Goal: Task Accomplishment & Management: Manage account settings

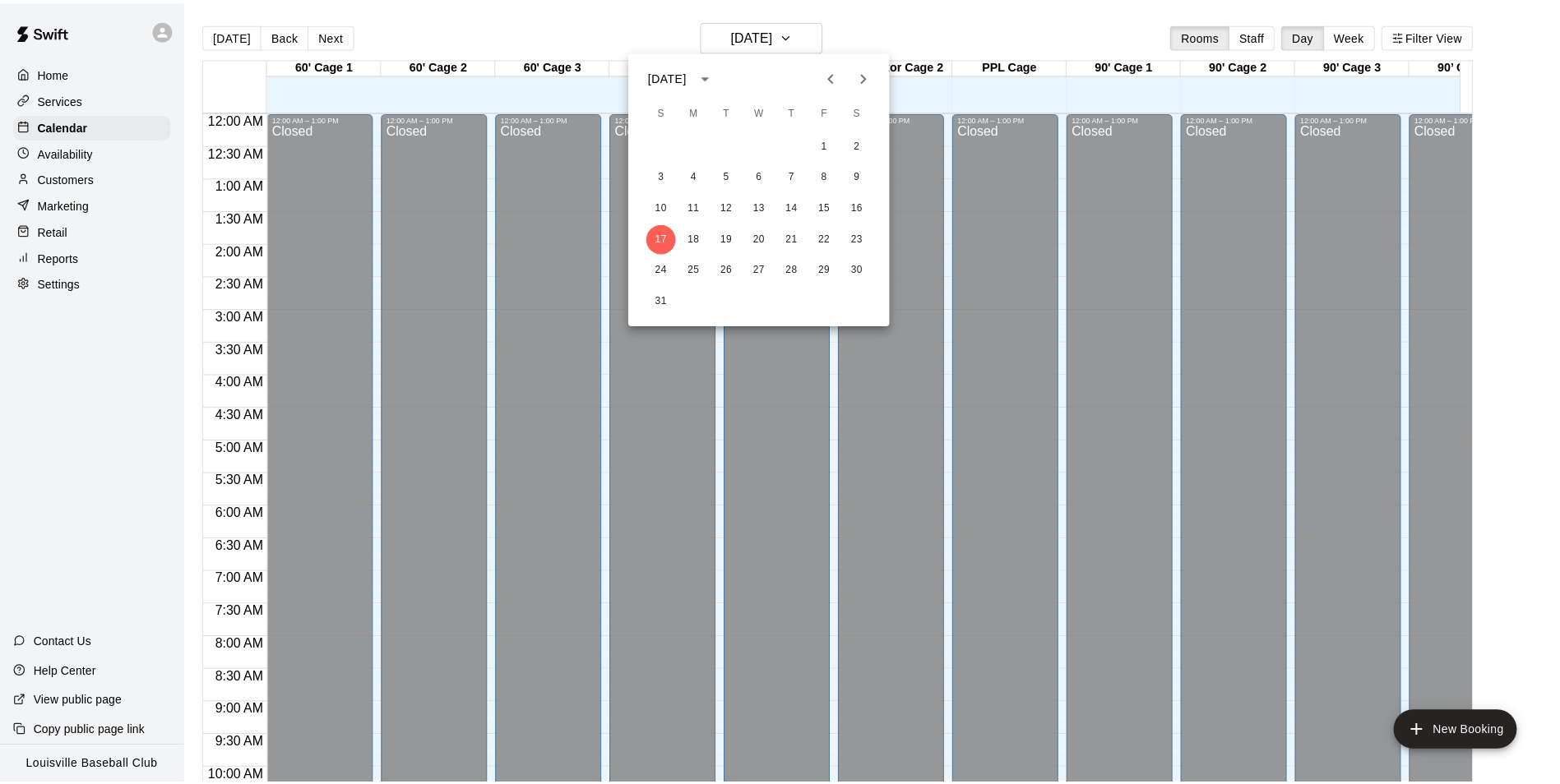
scroll to position [742, 0]
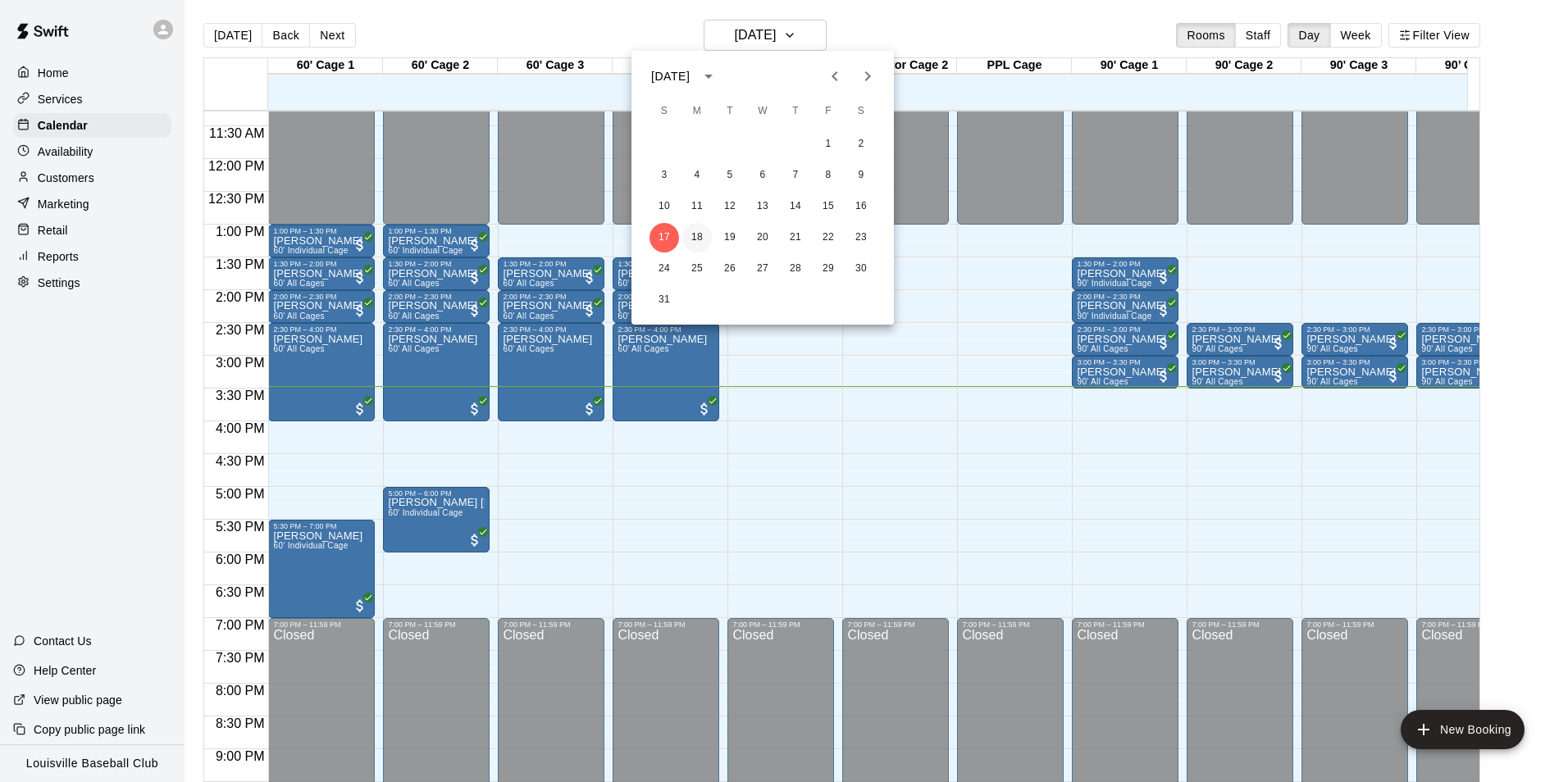
click at [697, 237] on button "18" at bounding box center [697, 238] width 30 height 30
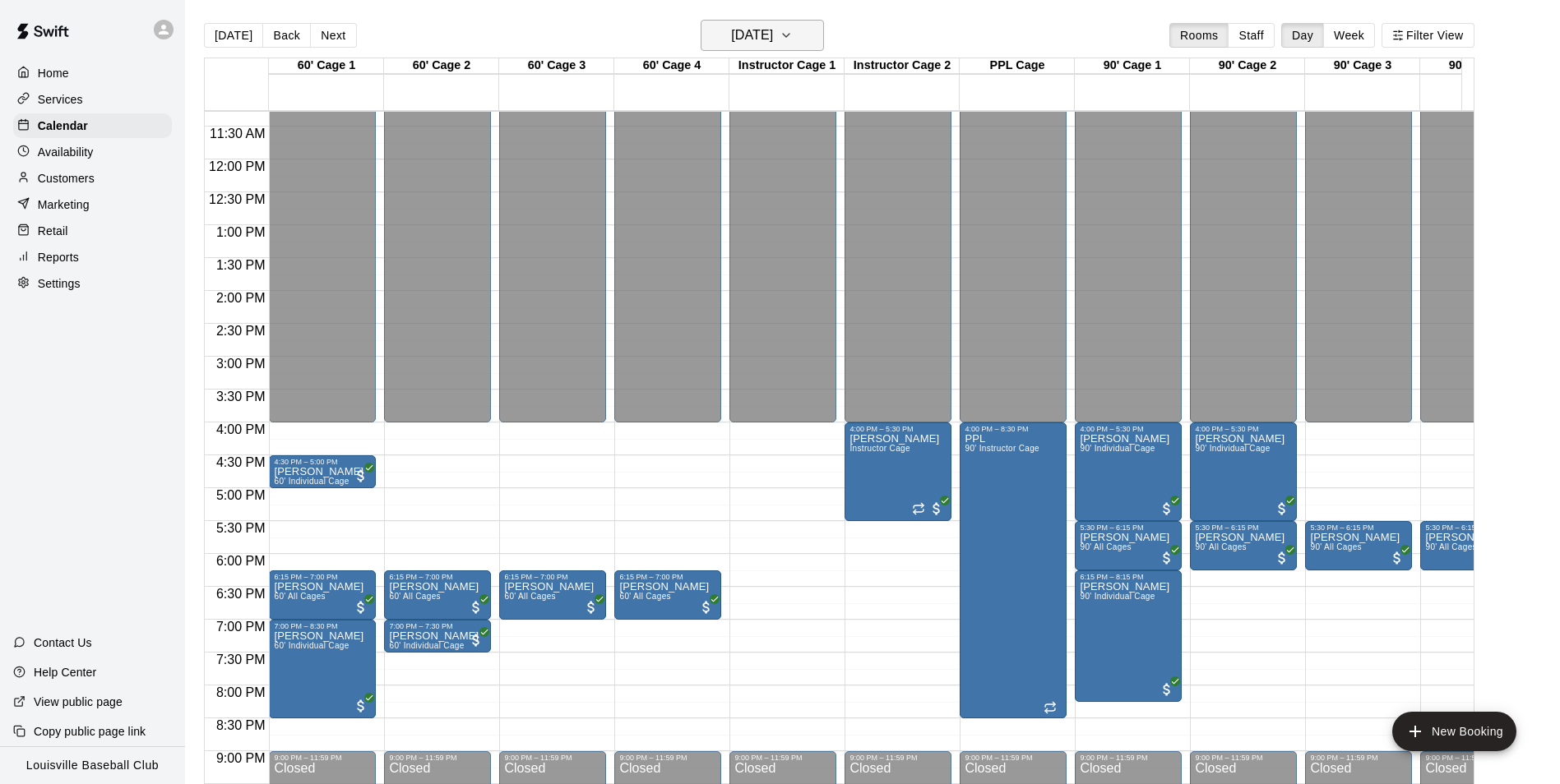
click at [740, 41] on h6 "[DATE]" at bounding box center [752, 35] width 42 height 23
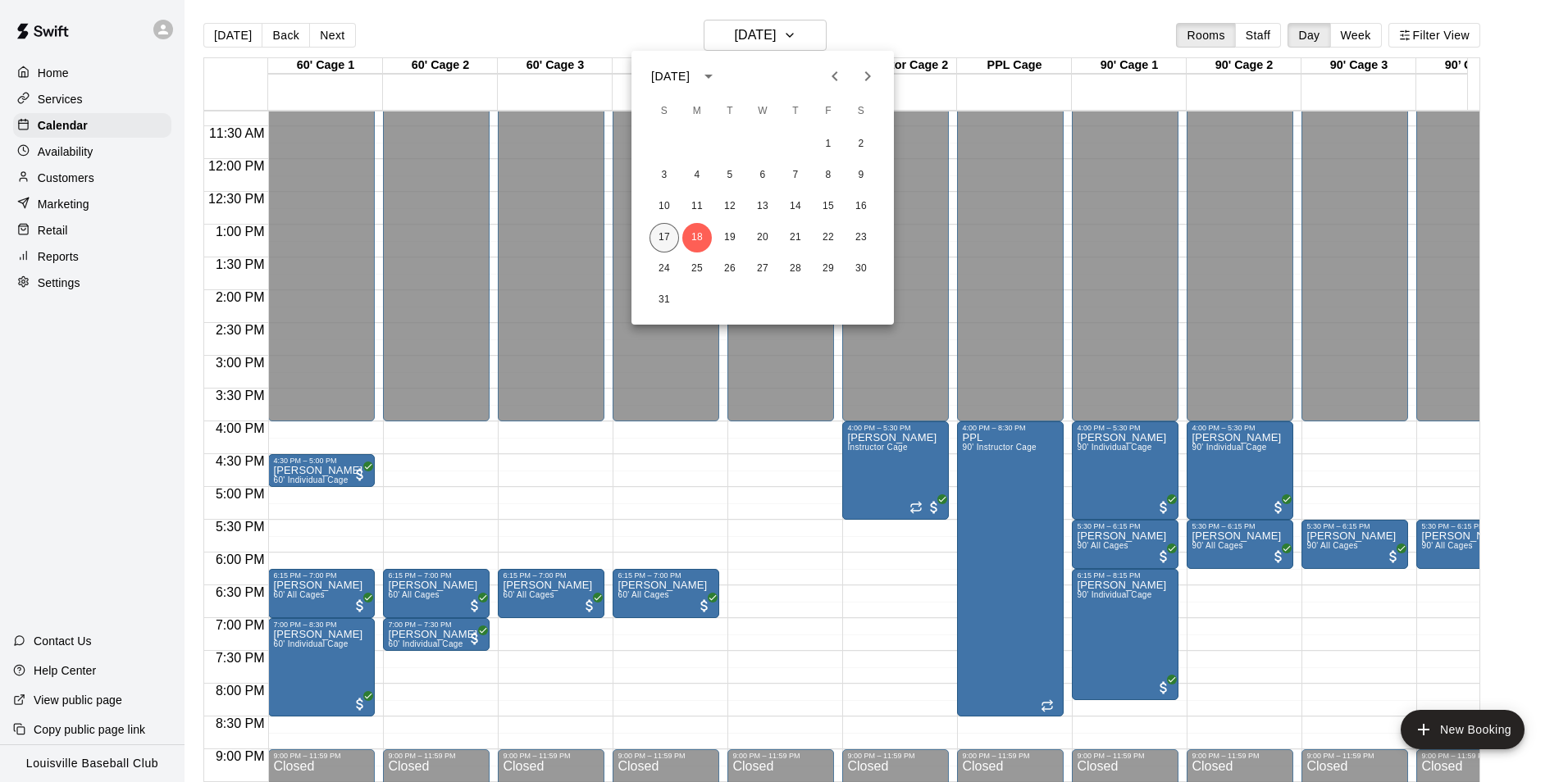
click at [666, 242] on button "17" at bounding box center [664, 238] width 30 height 30
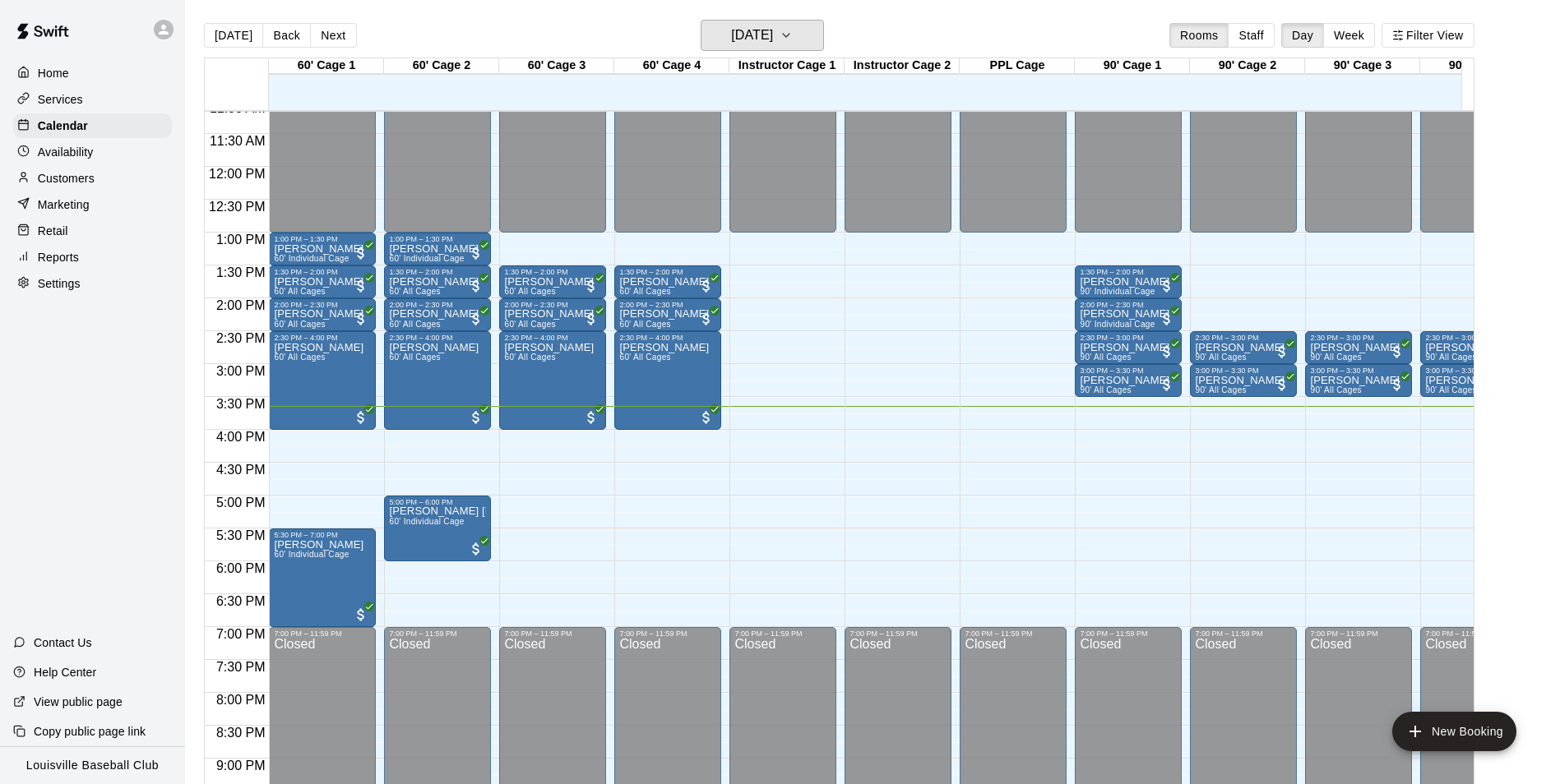
scroll to position [735, 0]
click at [49, 207] on p "Marketing" at bounding box center [64, 205] width 52 height 17
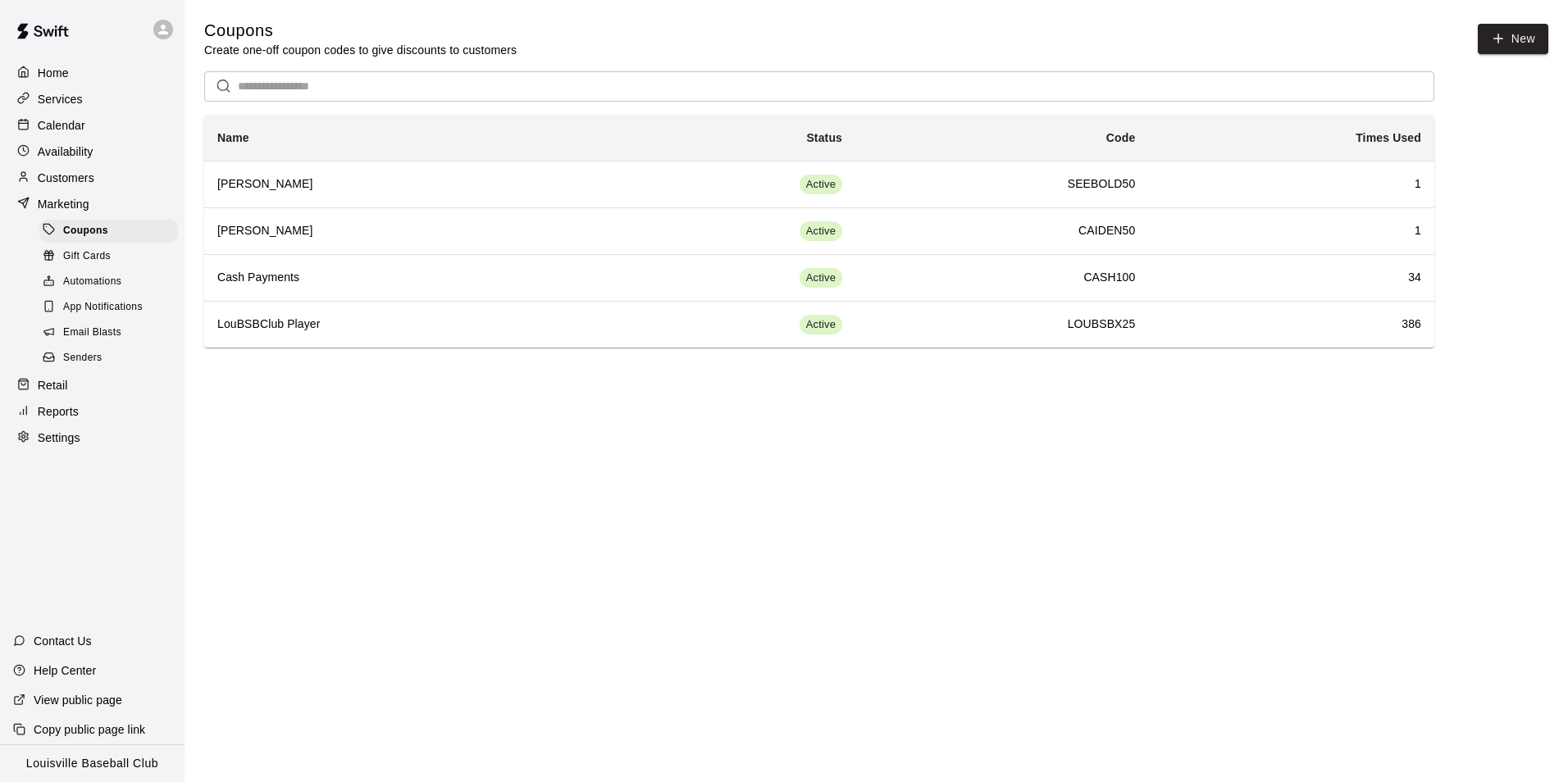
click at [58, 128] on p "Calendar" at bounding box center [62, 125] width 48 height 16
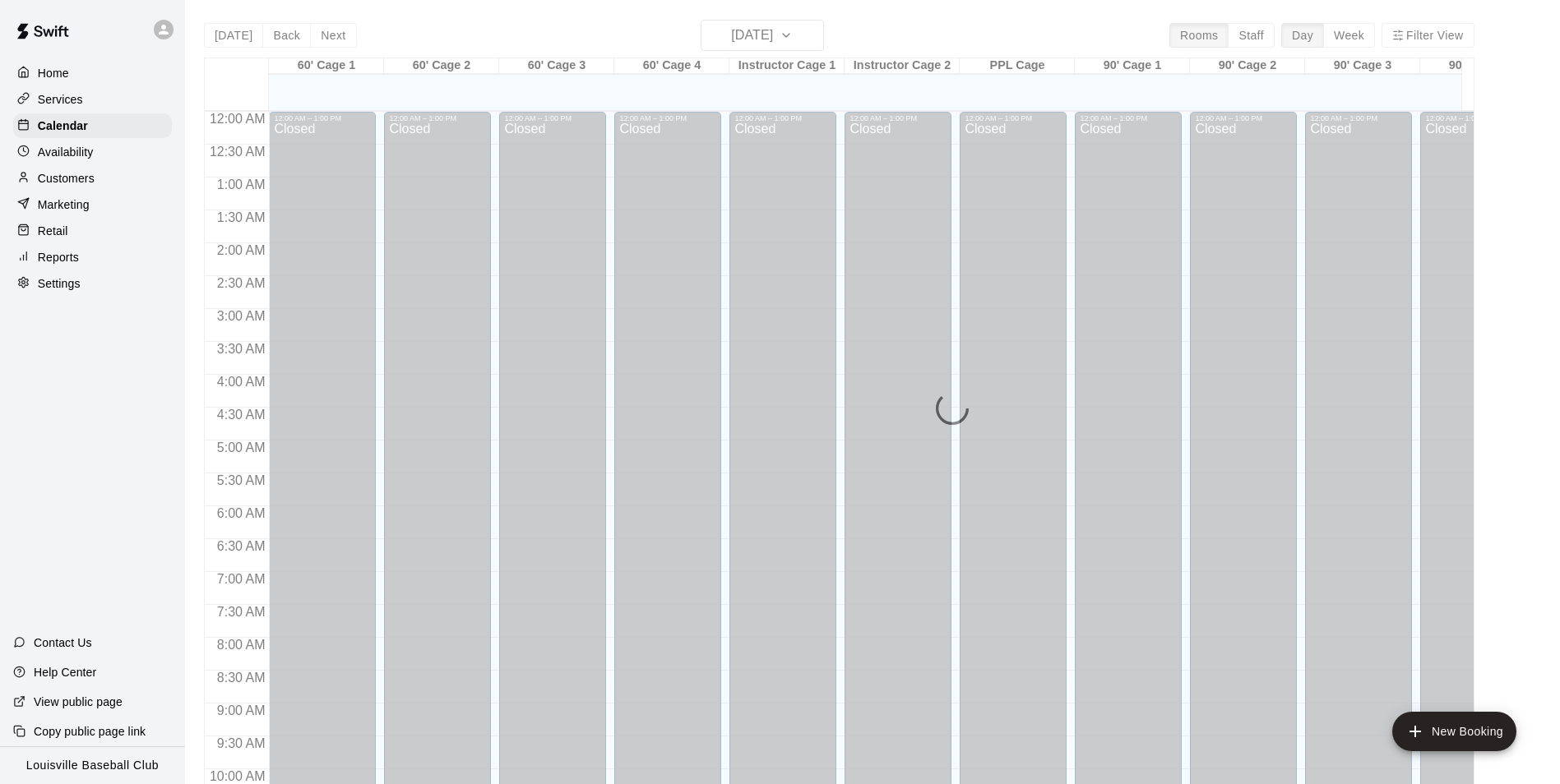
click at [56, 180] on p "Customers" at bounding box center [66, 178] width 57 height 17
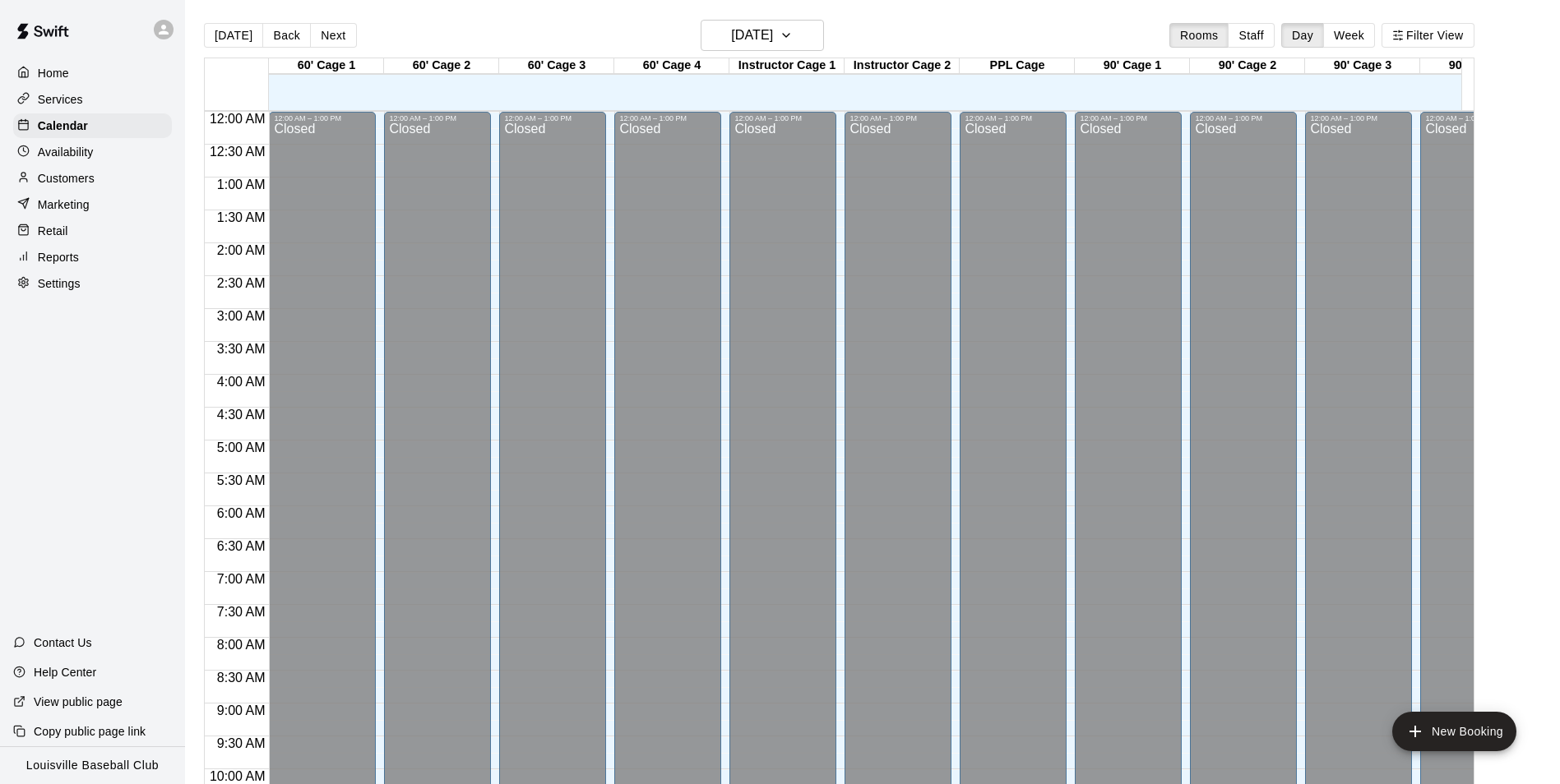
scroll to position [835, 0]
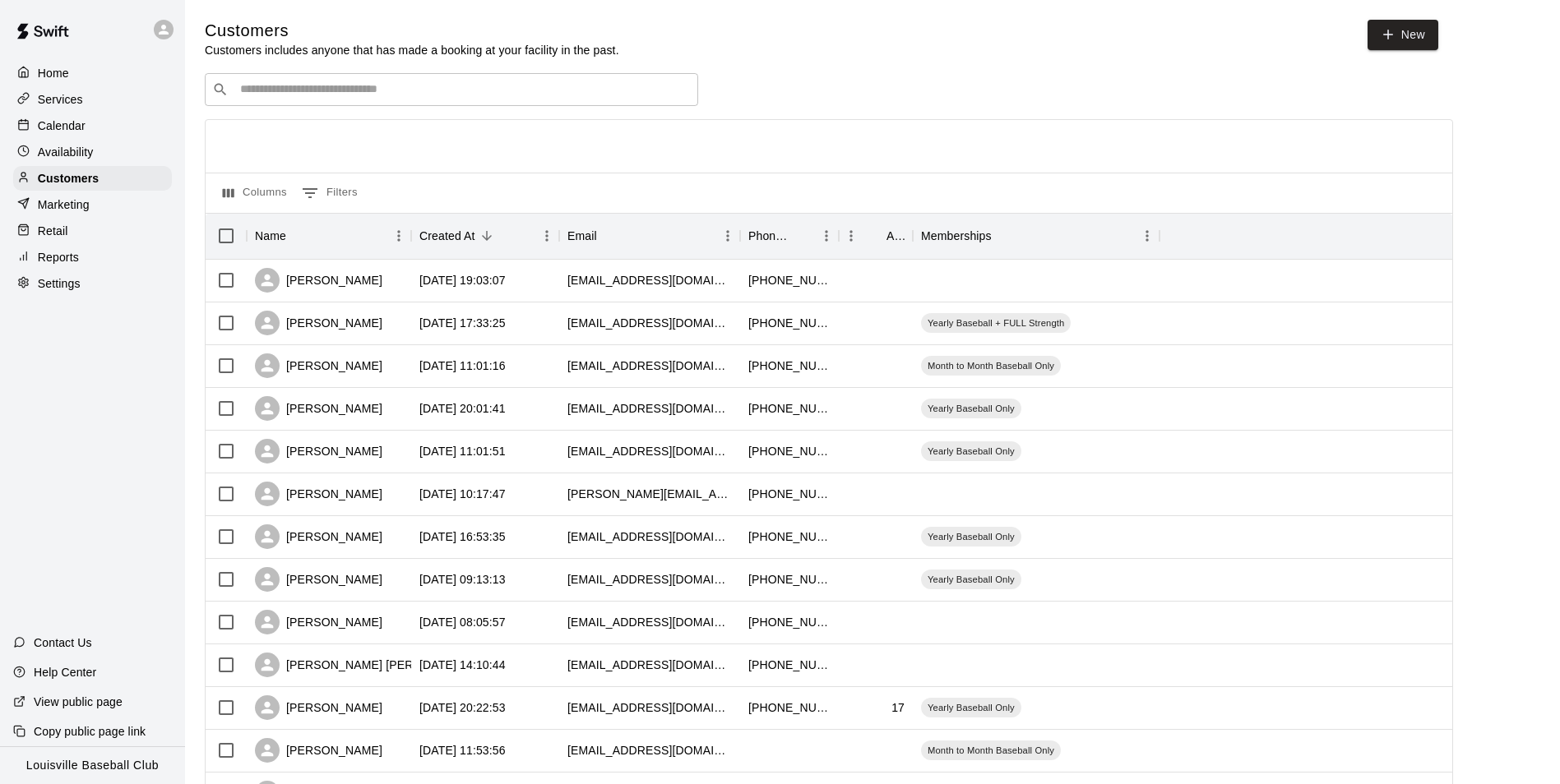
click at [258, 91] on input "Search customers by name or email" at bounding box center [463, 90] width 456 height 17
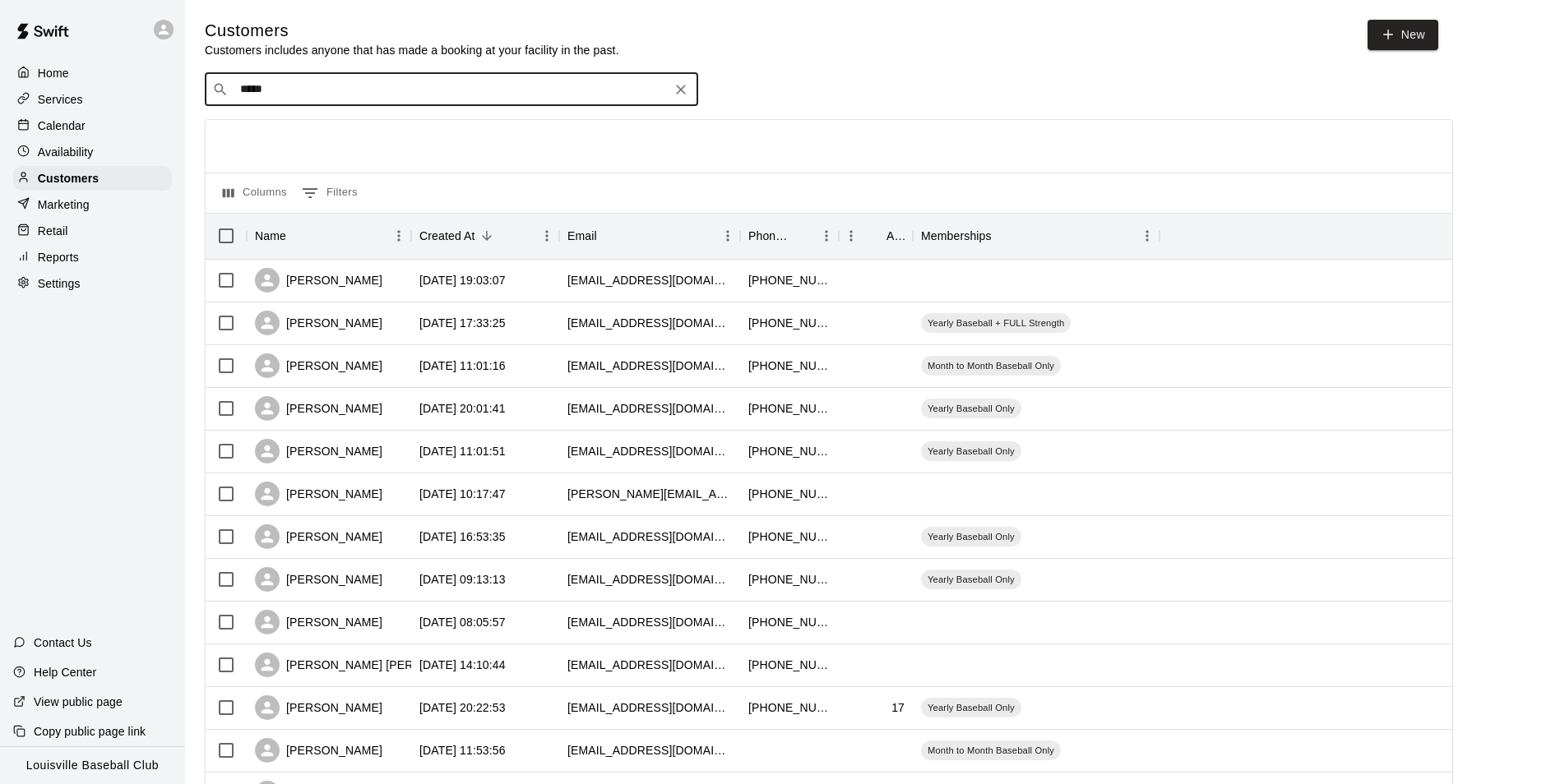
type input "******"
click at [268, 130] on p "[PERSON_NAME]" at bounding box center [301, 125] width 101 height 17
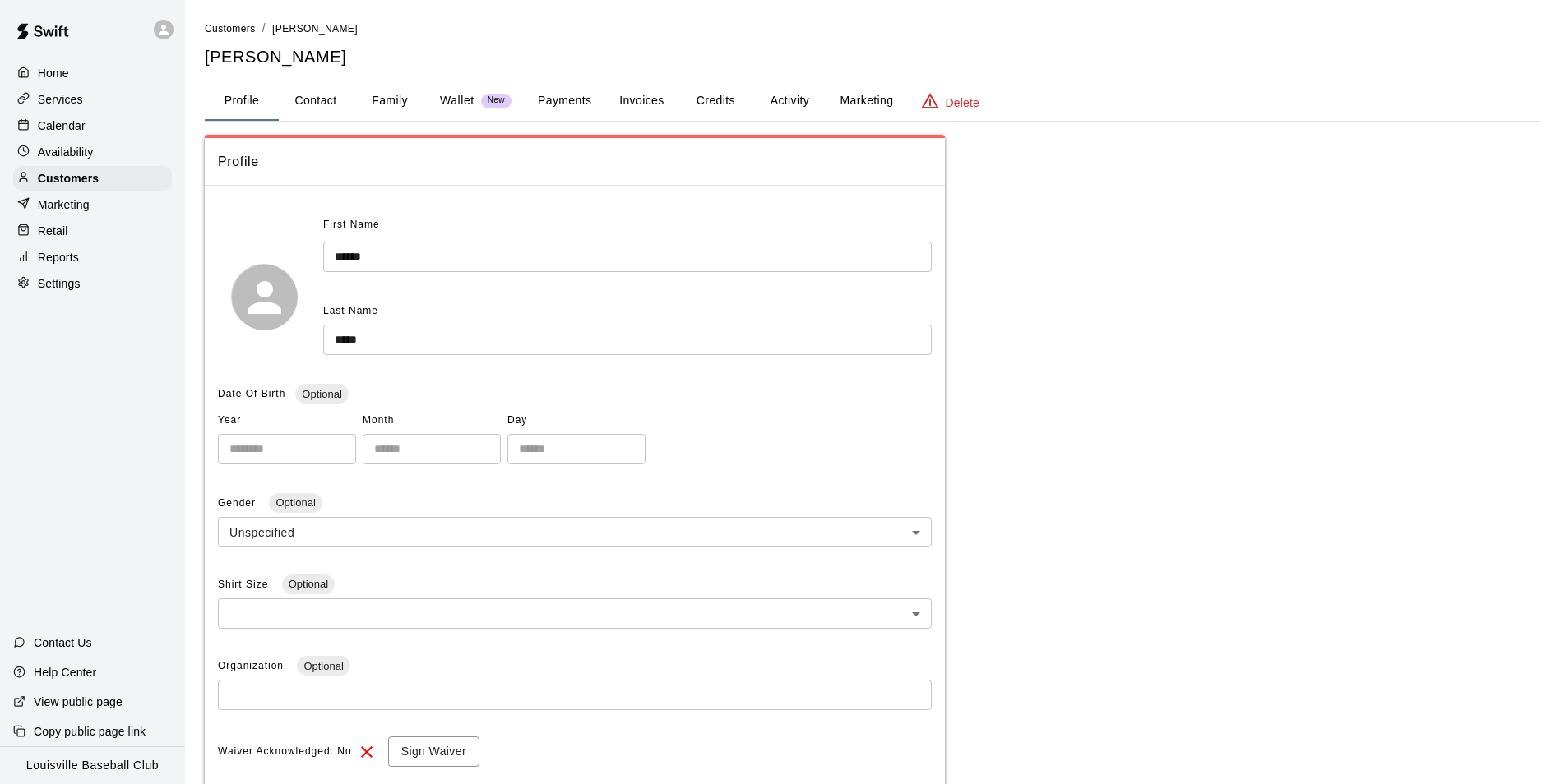
click at [790, 100] on button "Activity" at bounding box center [789, 102] width 74 height 40
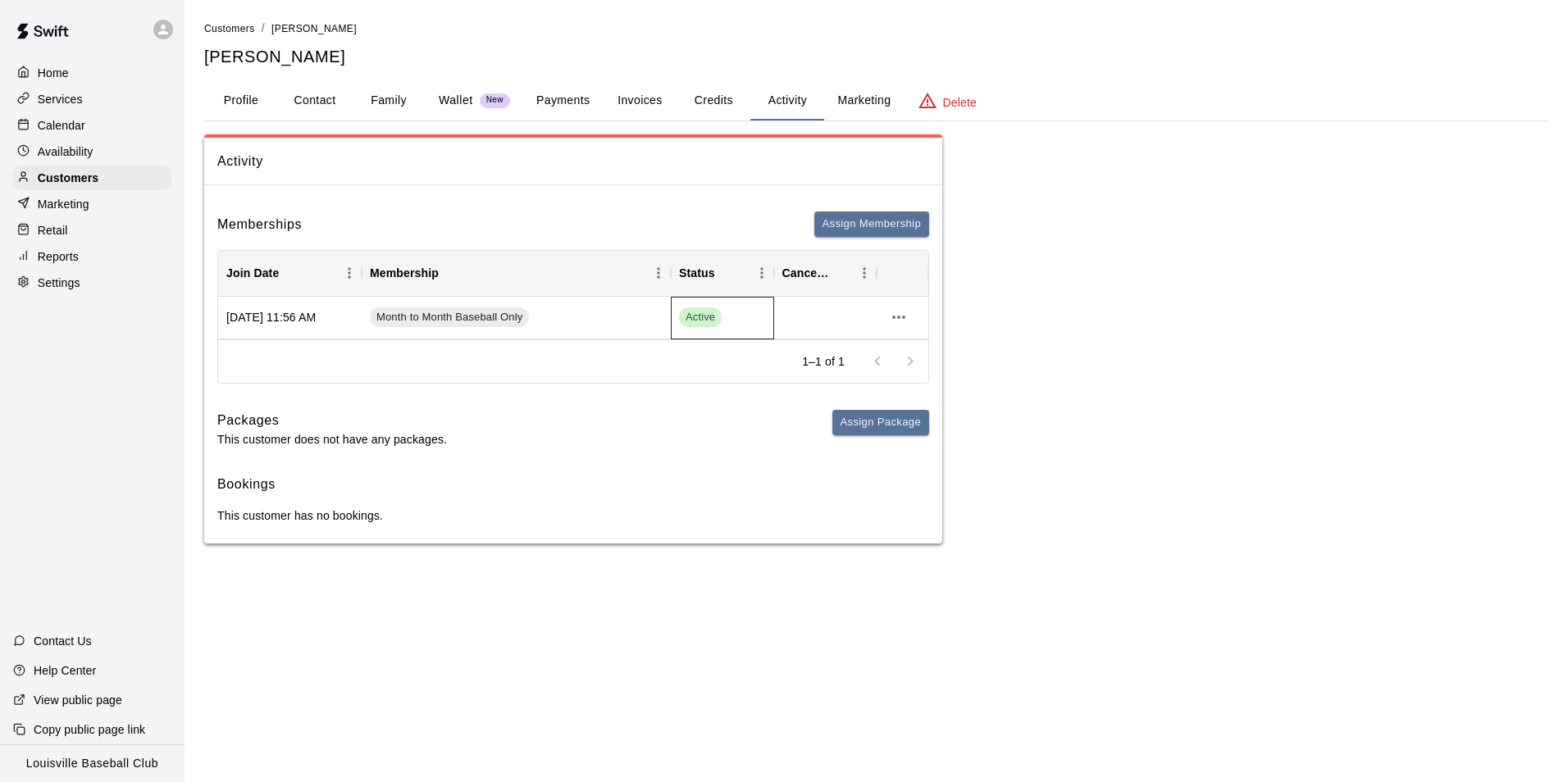
click at [707, 322] on span "Active" at bounding box center [700, 318] width 43 height 16
click at [900, 325] on icon "more actions" at bounding box center [899, 318] width 20 height 20
click at [1026, 421] on div at bounding box center [784, 391] width 1568 height 782
click at [899, 318] on icon "more actions" at bounding box center [899, 318] width 13 height 3
click at [919, 391] on li "Cancel" at bounding box center [931, 378] width 93 height 27
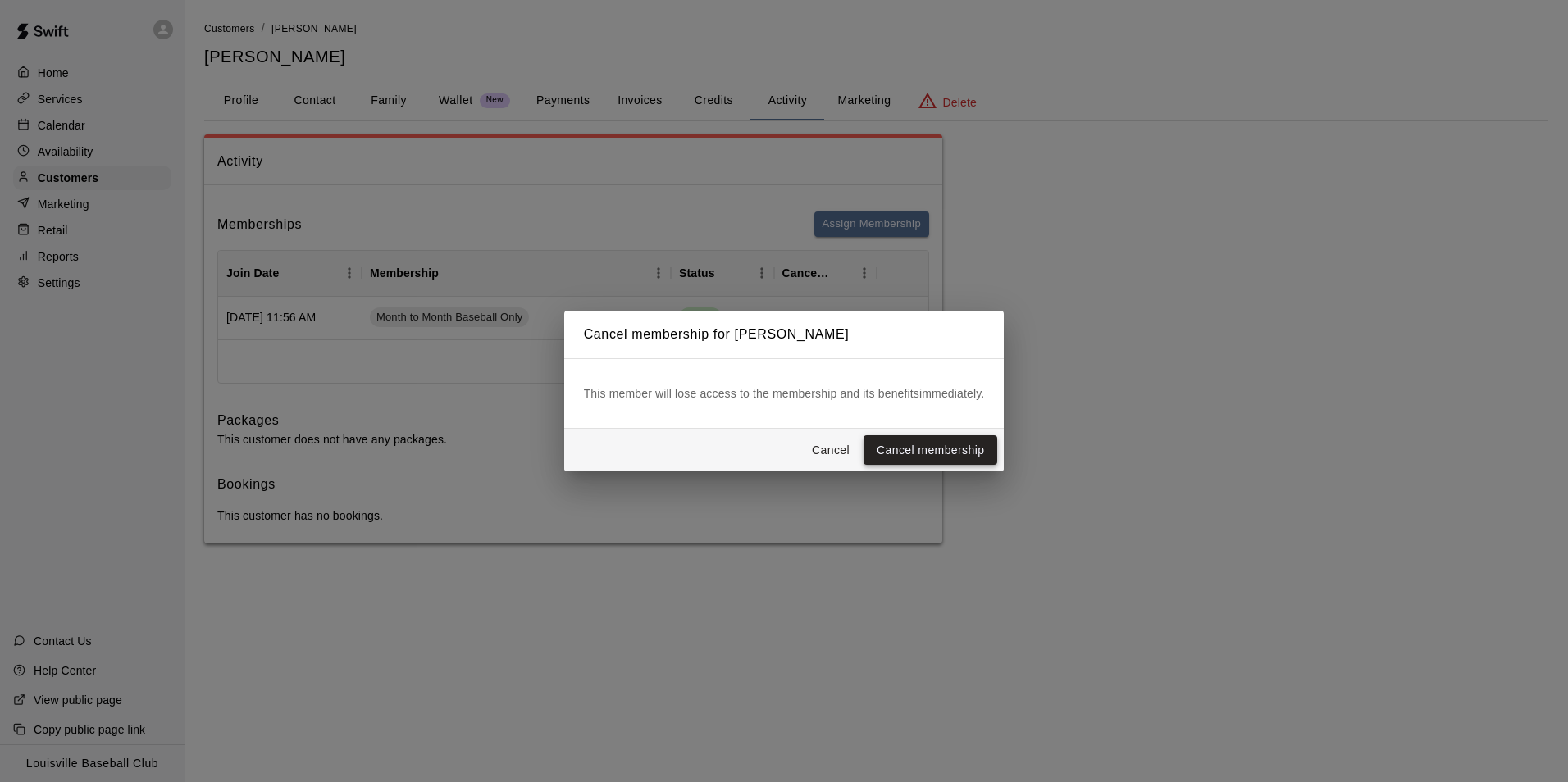
click at [961, 450] on button "Cancel membership" at bounding box center [930, 450] width 133 height 30
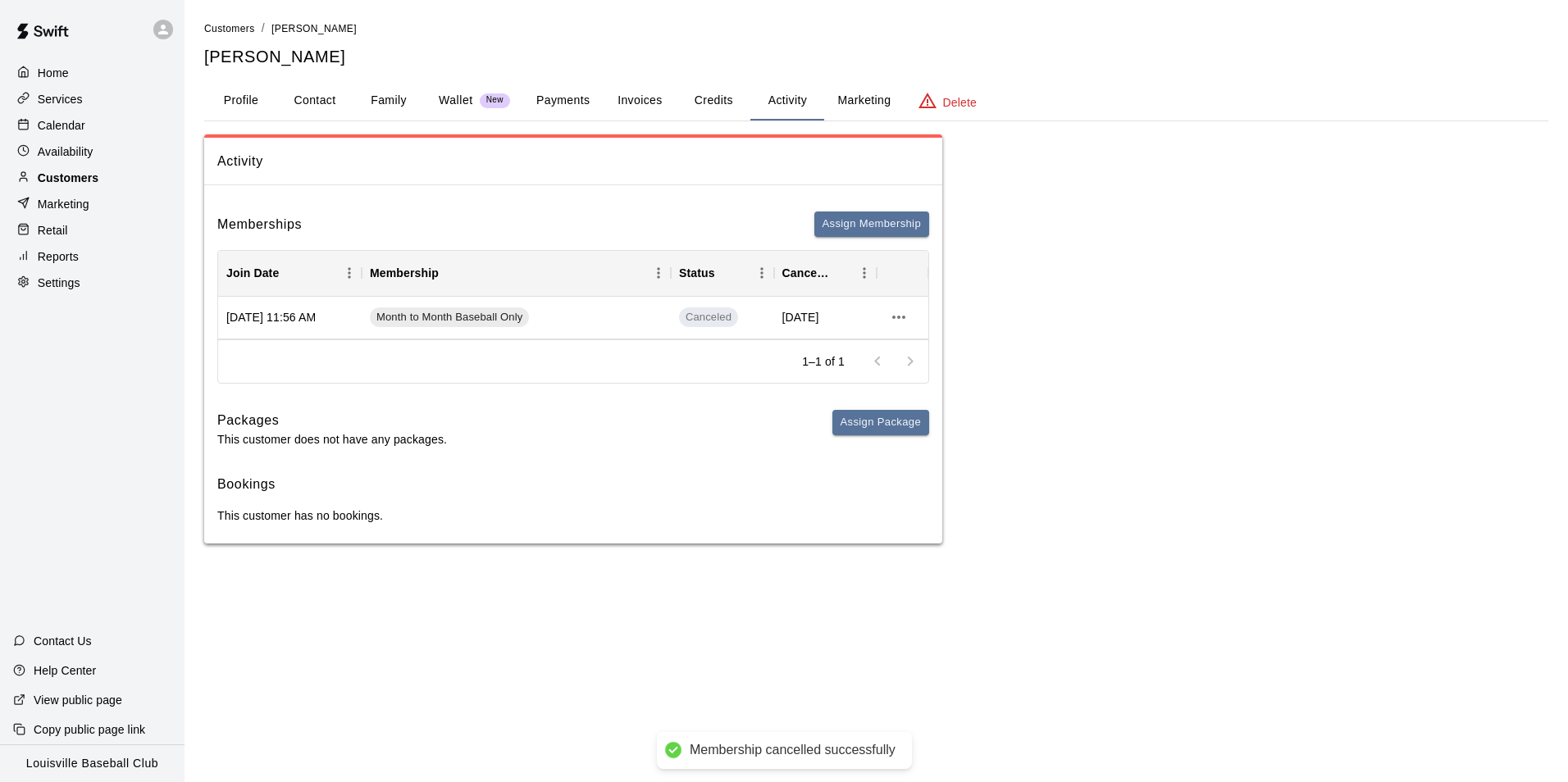
click at [100, 177] on div "Customers" at bounding box center [92, 178] width 158 height 25
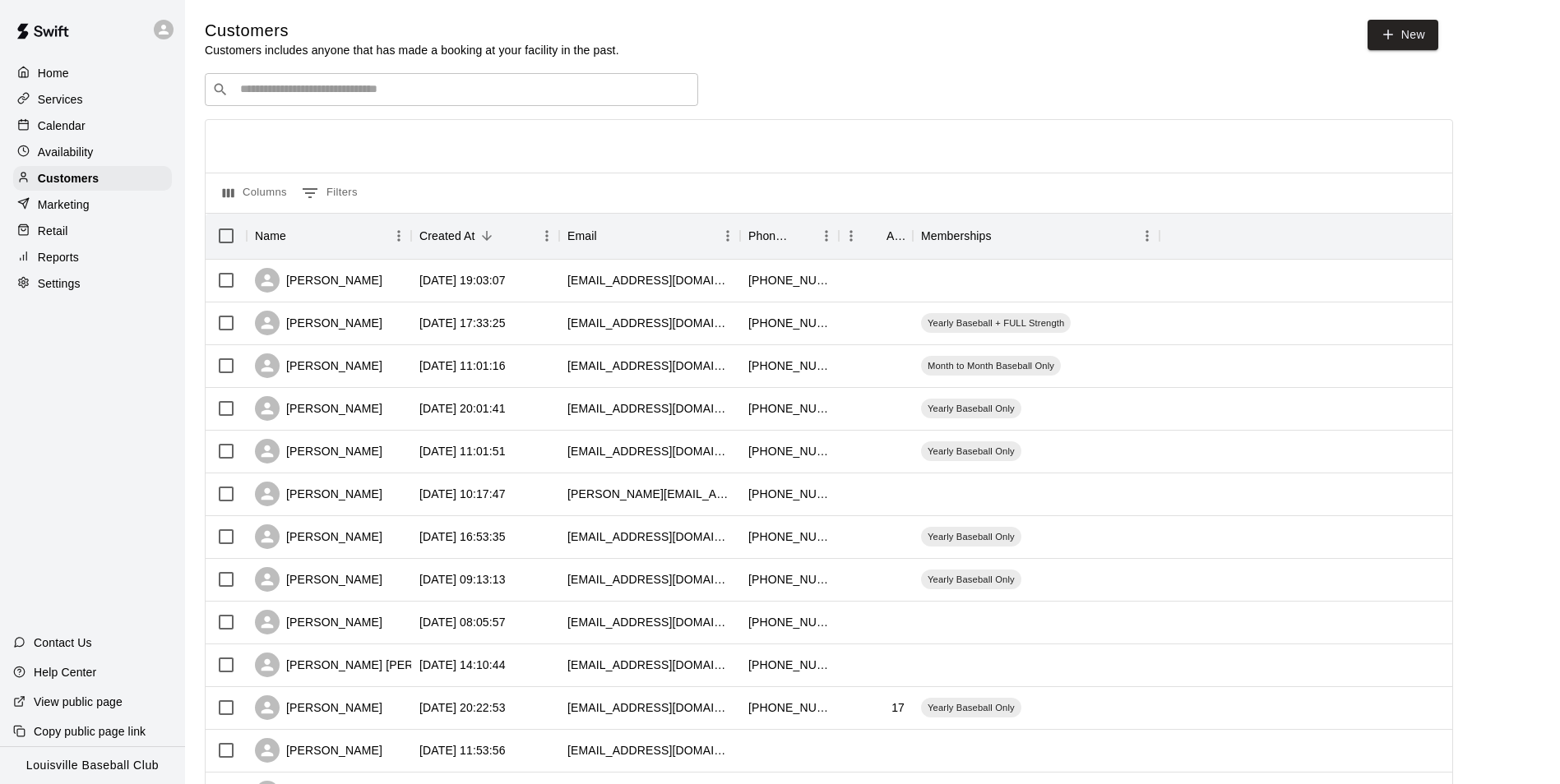
click at [350, 94] on input "Search customers by name or email" at bounding box center [463, 90] width 456 height 17
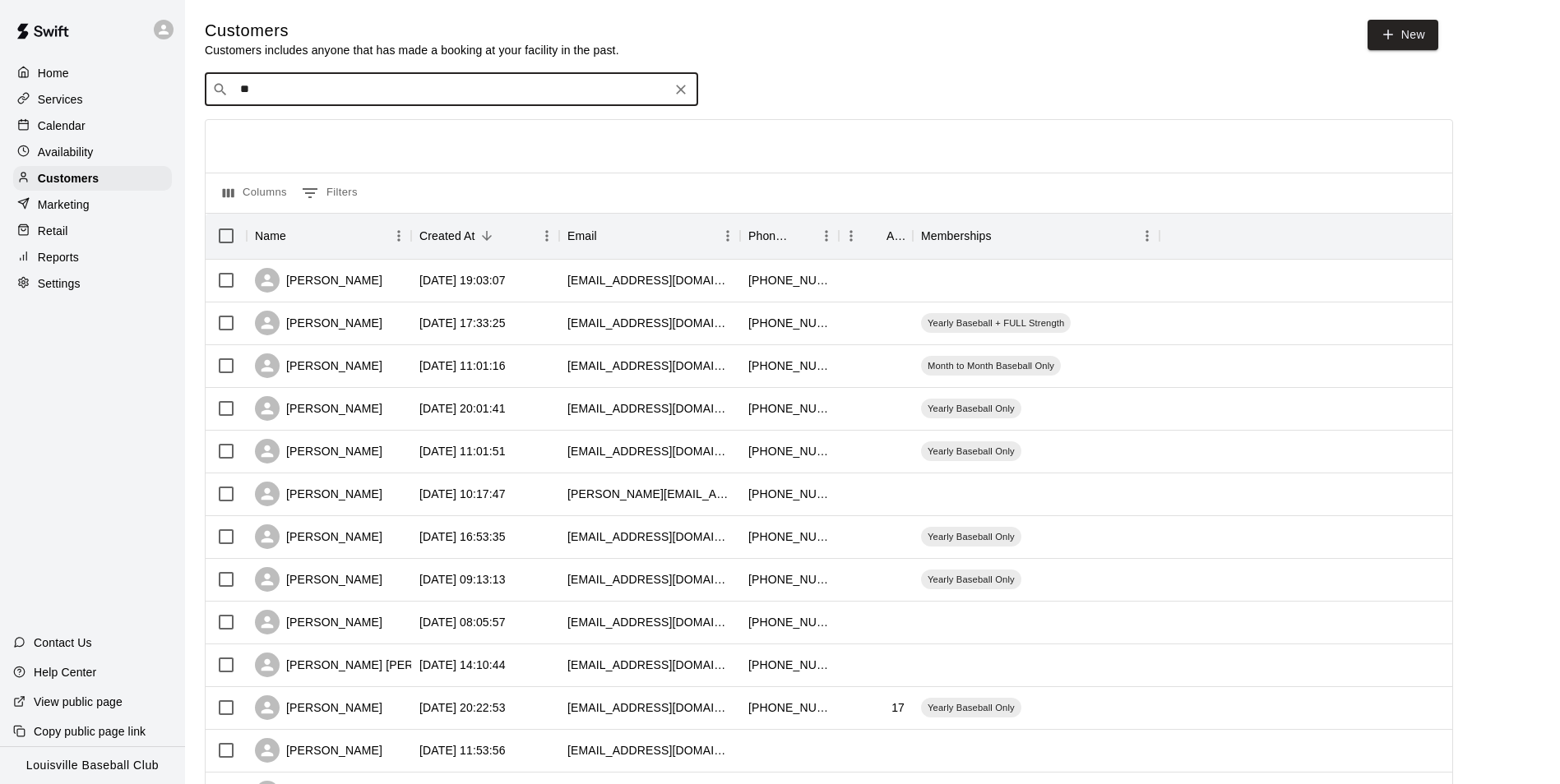
type input "***"
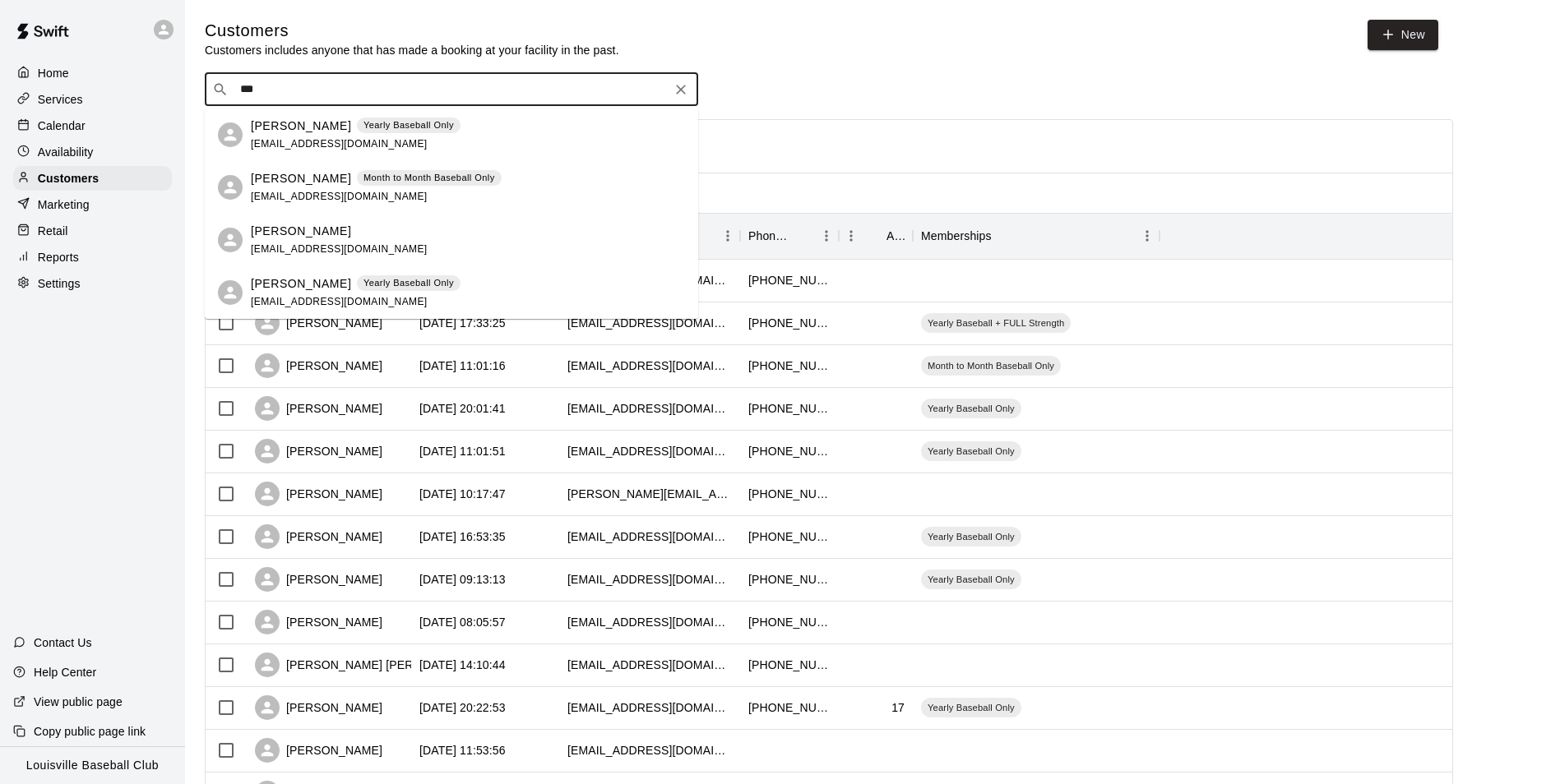
click at [433, 191] on div "[PERSON_NAME] Month to Month Baseball Only [EMAIL_ADDRESS][DOMAIN_NAME]" at bounding box center [376, 187] width 251 height 35
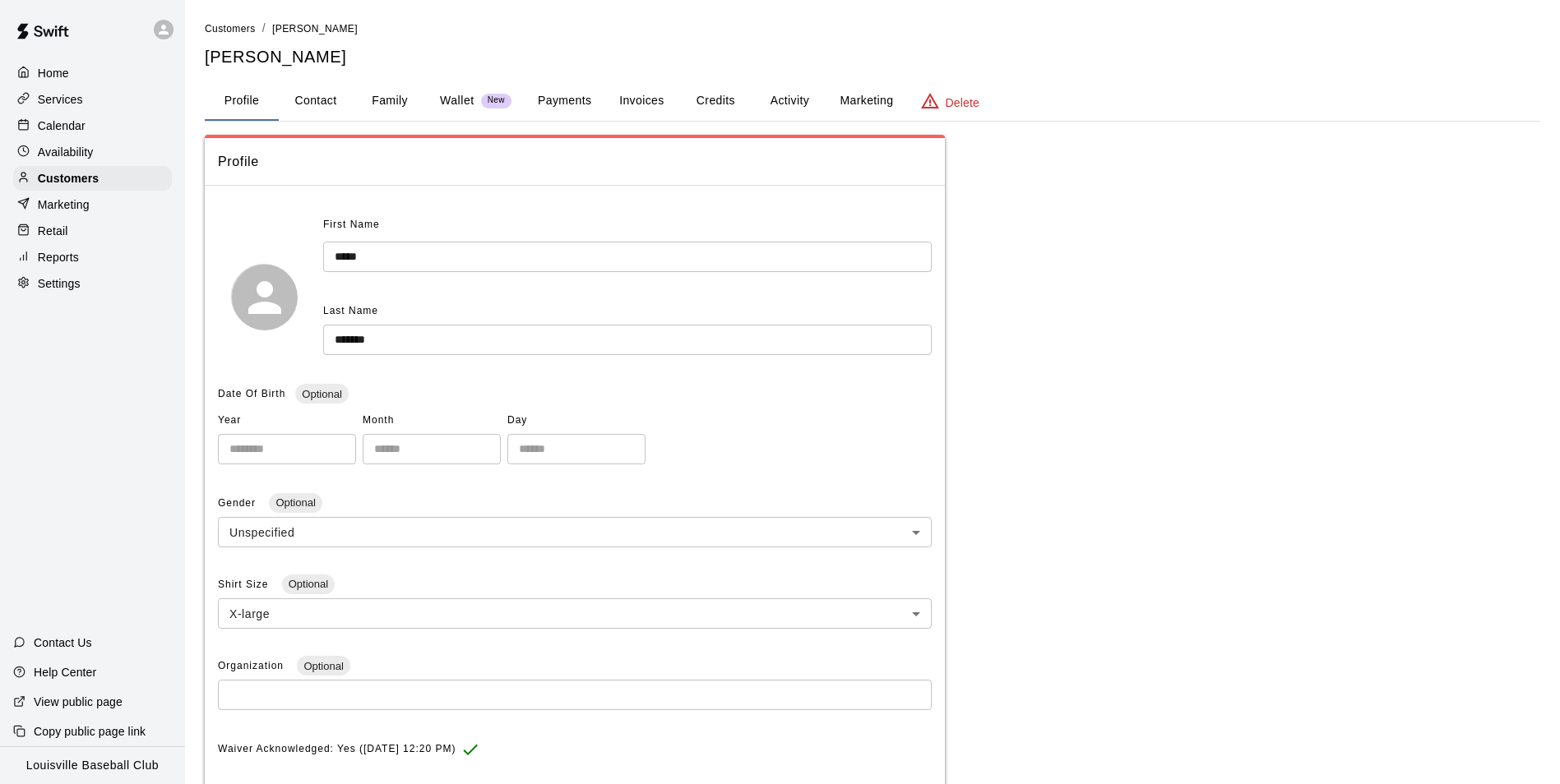
click at [796, 88] on button "Activity" at bounding box center [789, 102] width 74 height 40
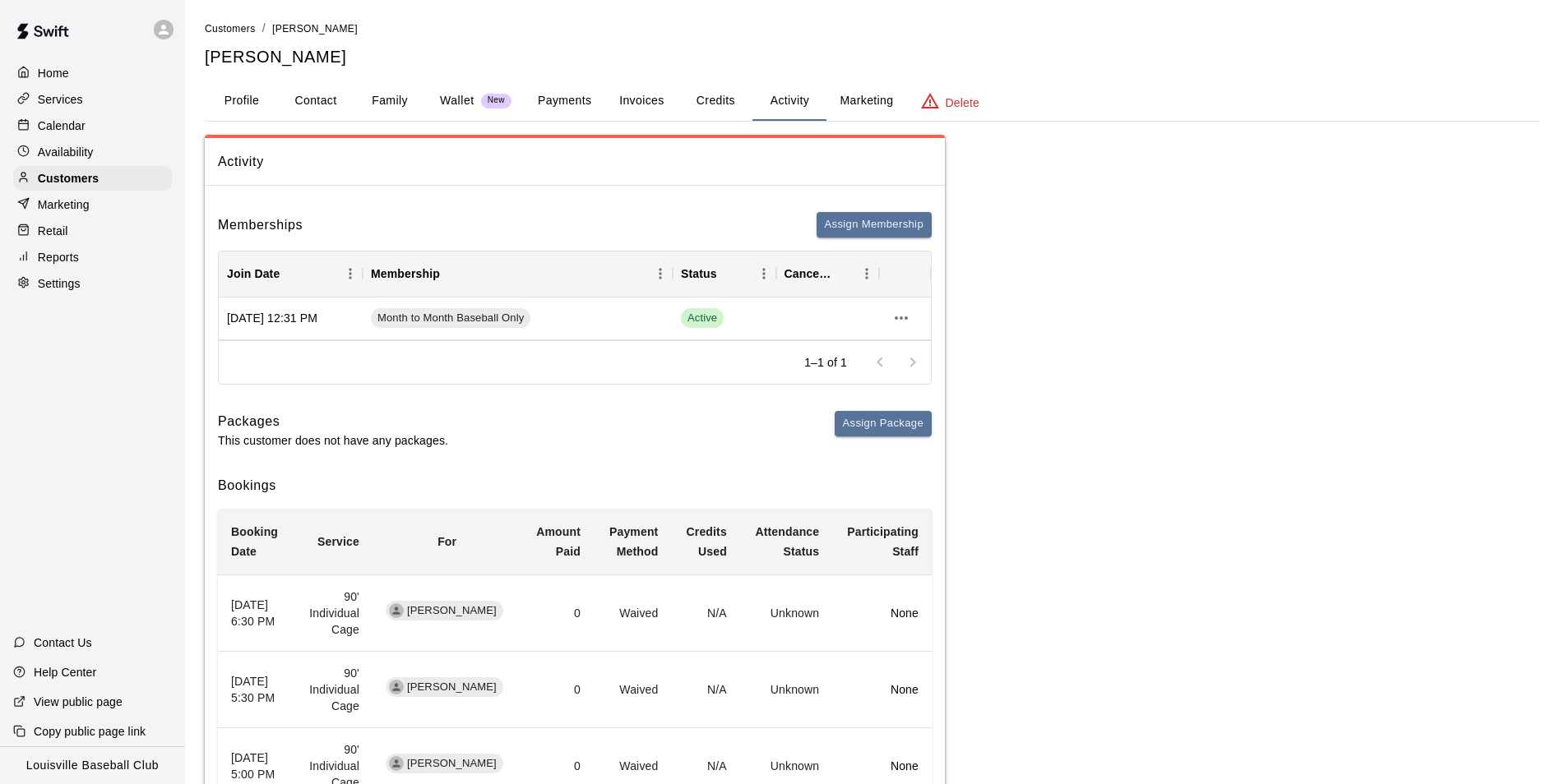
click at [97, 127] on div "Calendar" at bounding box center [92, 125] width 158 height 25
